Goal: Information Seeking & Learning: Learn about a topic

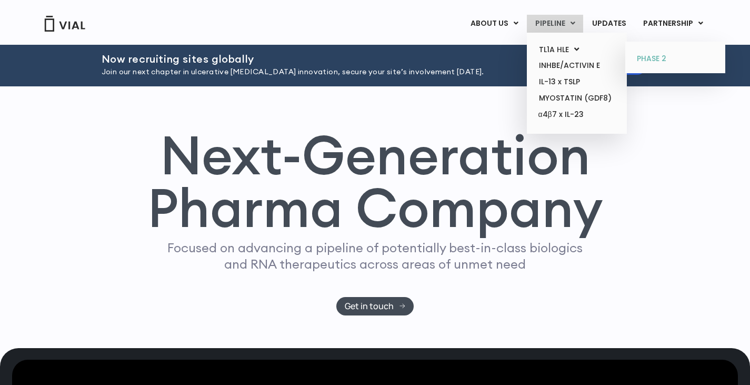
click at [658, 53] on link "PHASE 2" at bounding box center [675, 59] width 92 height 17
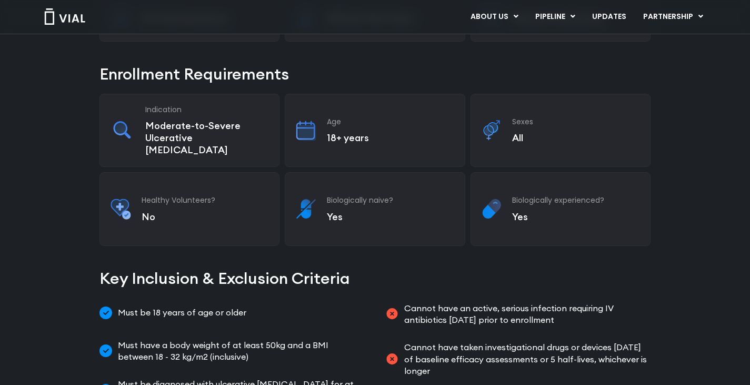
scroll to position [133, 0]
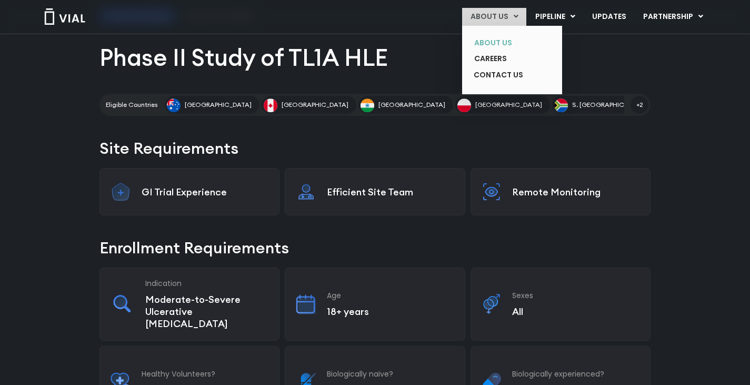
click at [506, 43] on link "ABOUT US" at bounding box center [504, 43] width 77 height 16
